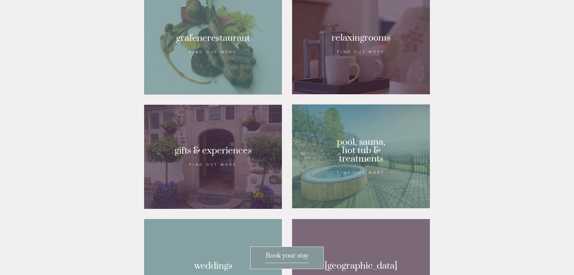
scroll to position [488, 0]
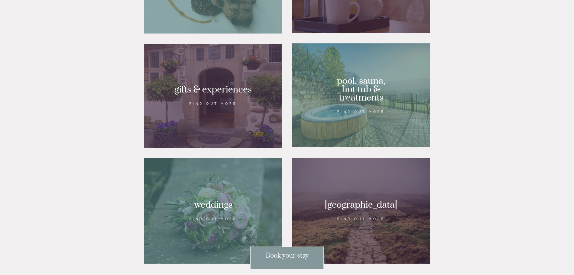
click at [356, 121] on div at bounding box center [361, 95] width 138 height 104
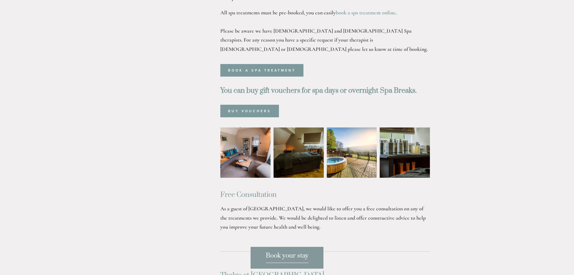
scroll to position [366, 0]
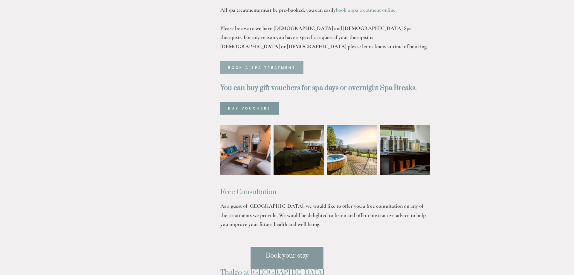
click at [259, 61] on link "Book a spa treatment" at bounding box center [261, 67] width 83 height 13
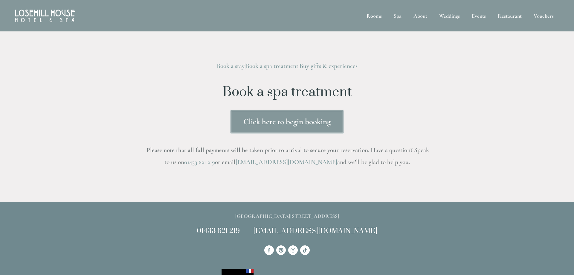
click at [325, 128] on link "Click here to begin booking" at bounding box center [287, 122] width 114 height 24
click at [43, 13] on img at bounding box center [45, 16] width 60 height 13
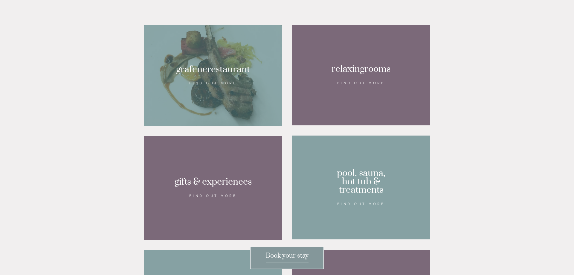
scroll to position [458, 0]
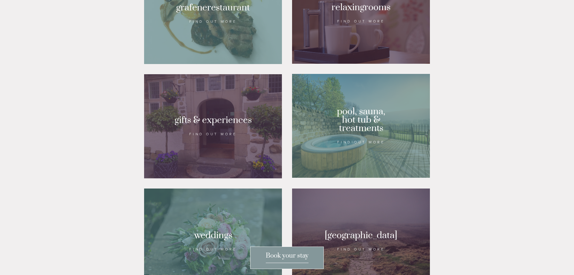
click at [402, 111] on div at bounding box center [361, 126] width 138 height 104
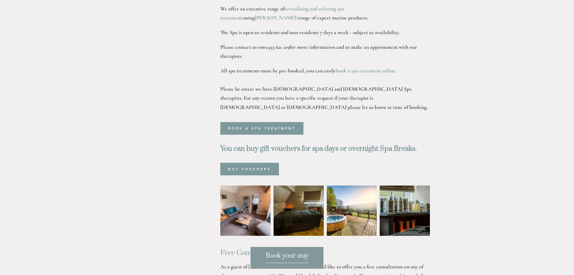
scroll to position [336, 0]
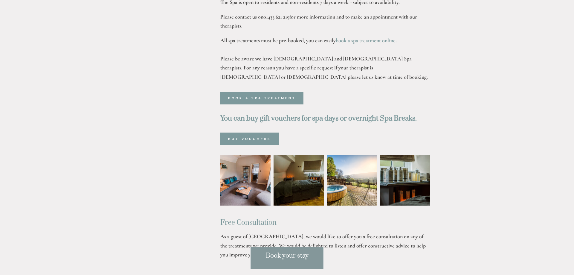
click at [247, 163] on img at bounding box center [245, 180] width 75 height 50
click at [256, 159] on img at bounding box center [245, 180] width 75 height 50
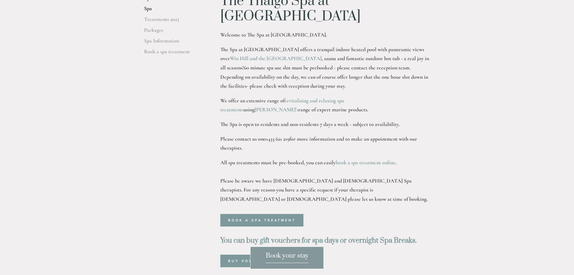
scroll to position [92, 0]
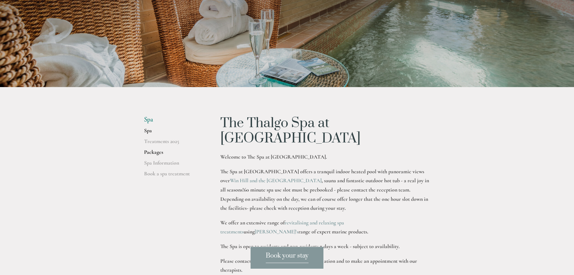
click at [161, 154] on link "Packages" at bounding box center [172, 154] width 57 height 11
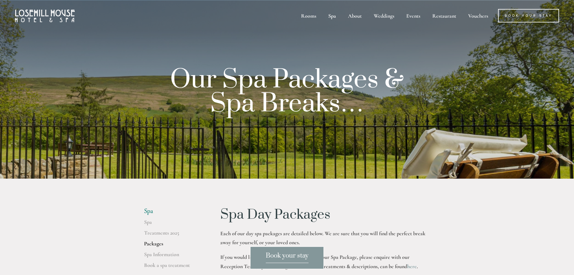
scroll to position [122, 0]
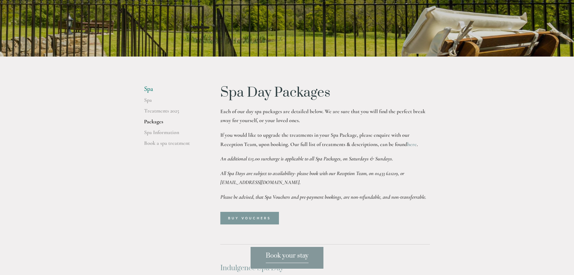
click at [410, 145] on link "here" at bounding box center [412, 144] width 10 height 7
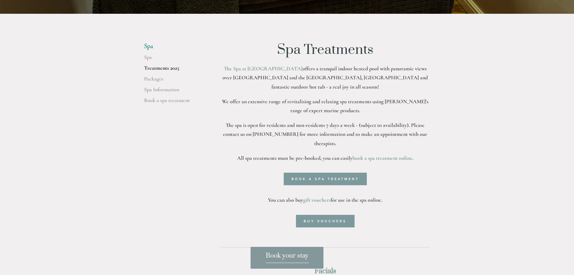
scroll to position [183, 0]
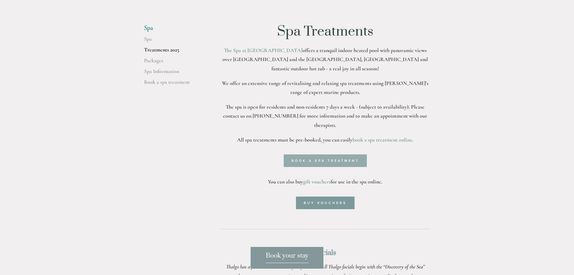
click at [349, 154] on link "Book a spa treatment" at bounding box center [325, 160] width 83 height 13
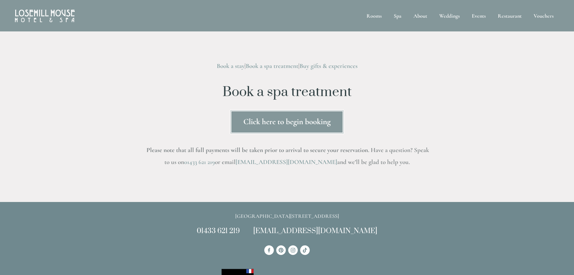
click at [230, 68] on link "Book a stay" at bounding box center [231, 65] width 28 height 7
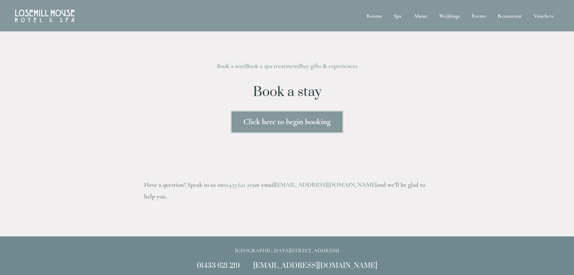
click at [275, 64] on link "Book a spa treatment" at bounding box center [272, 65] width 53 height 7
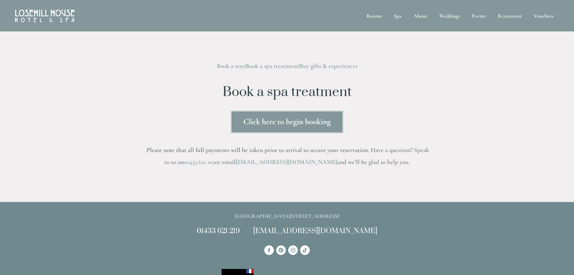
click at [326, 119] on link "Click here to begin booking" at bounding box center [287, 122] width 114 height 24
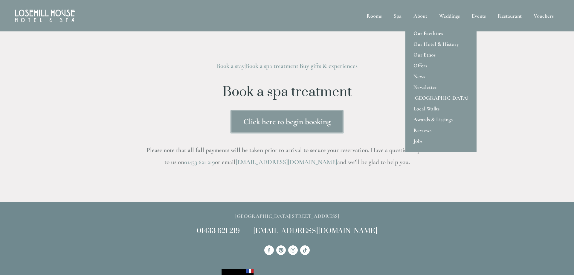
click at [422, 34] on link "Our Facilities" at bounding box center [441, 33] width 71 height 11
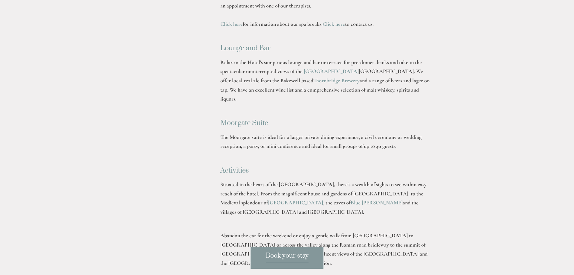
scroll to position [1312, 0]
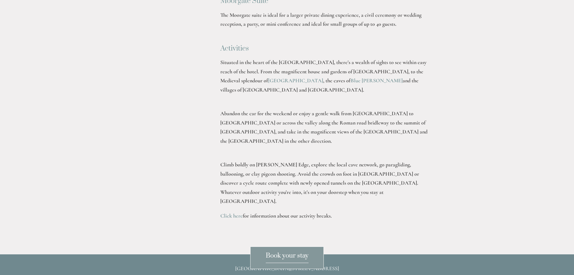
drag, startPoint x: 224, startPoint y: 154, endPoint x: 313, endPoint y: 151, distance: 88.6
click at [225, 212] on link "Click here" at bounding box center [231, 215] width 22 height 7
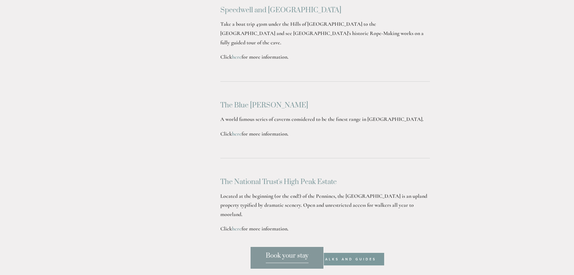
scroll to position [1861, 0]
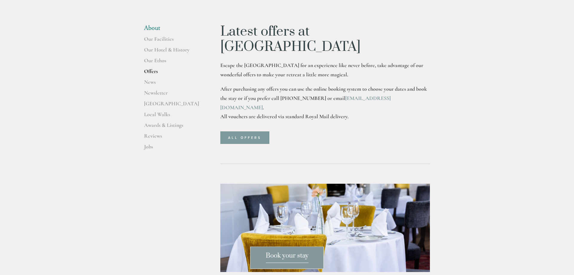
scroll to position [244, 0]
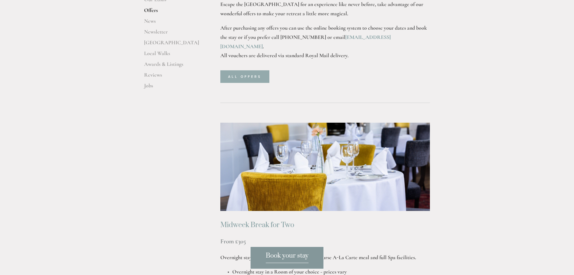
click at [252, 70] on link "ALL OFFERS" at bounding box center [244, 76] width 49 height 13
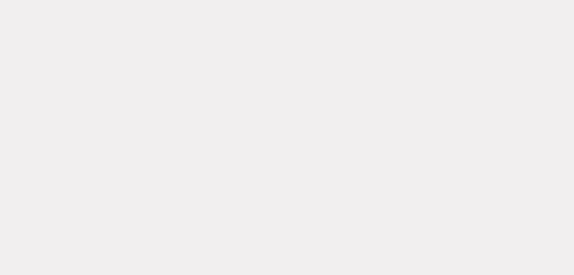
scroll to position [362, 0]
